Goal: Information Seeking & Learning: Learn about a topic

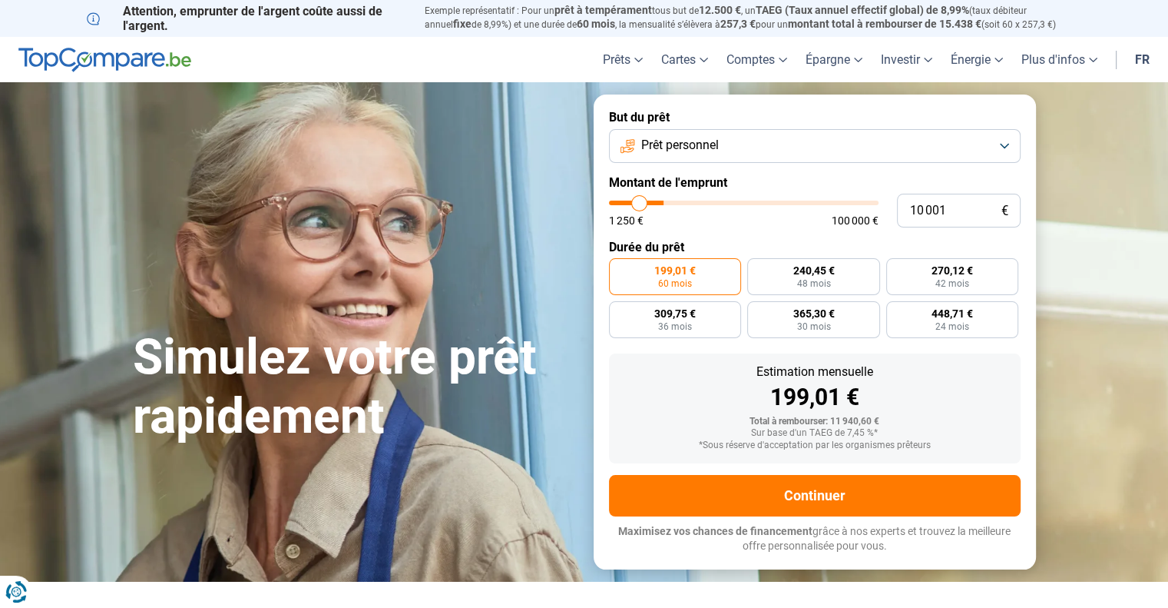
type input "21 250"
type input "21250"
type input "31 000"
type input "31000"
type input "54 000"
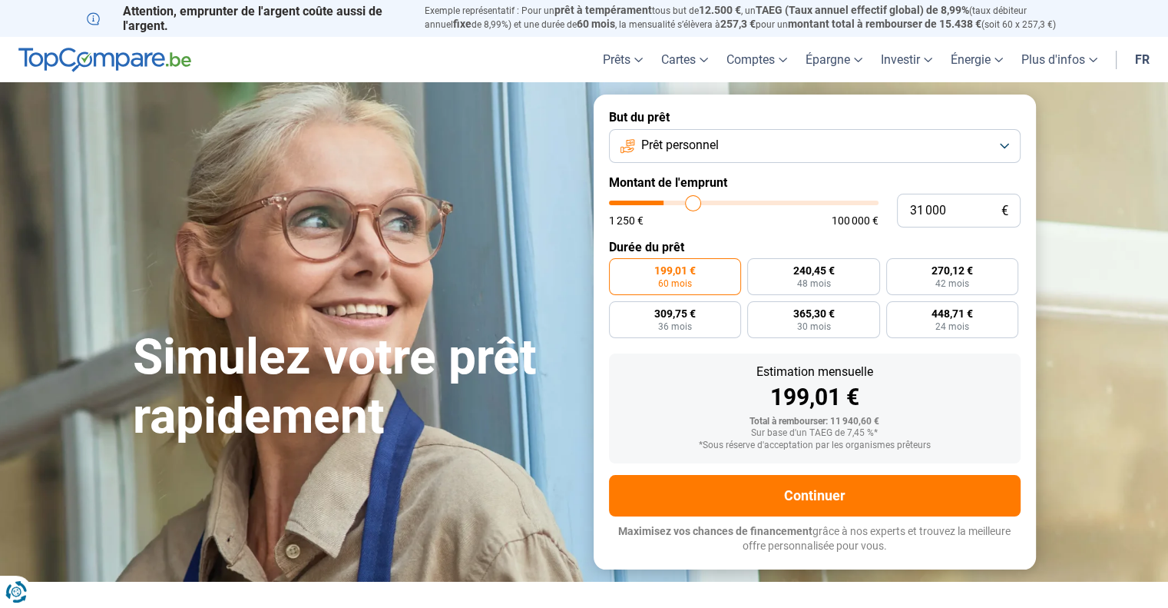
type input "54000"
type input "67 500"
type input "67500"
type input "77 250"
type input "77250"
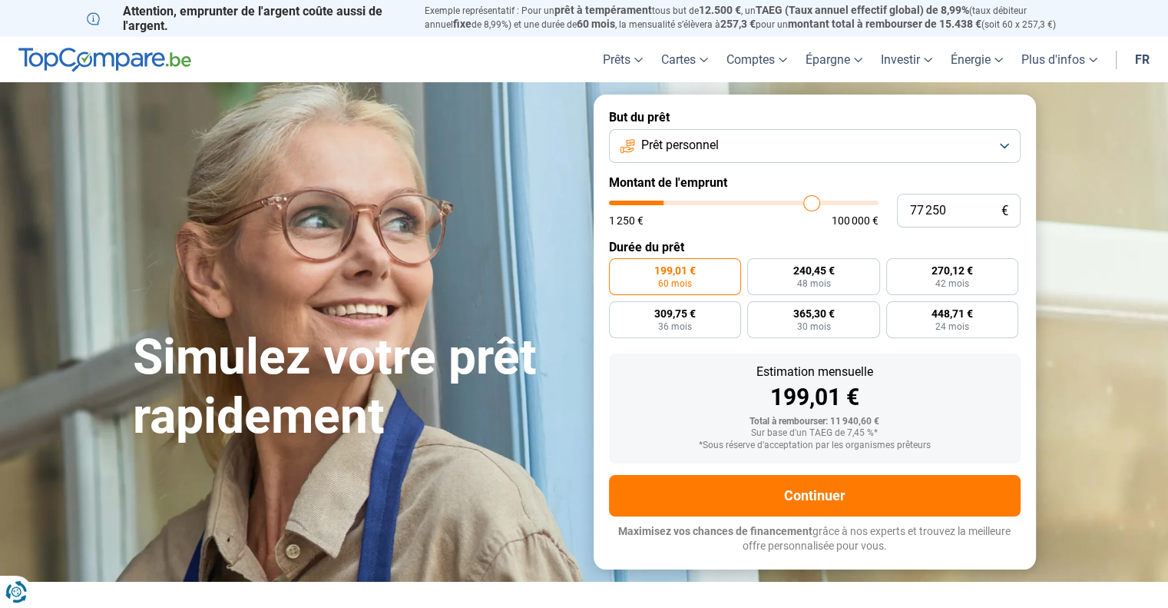
type input "85 000"
type input "85000"
type input "91 000"
type input "91000"
type input "95 500"
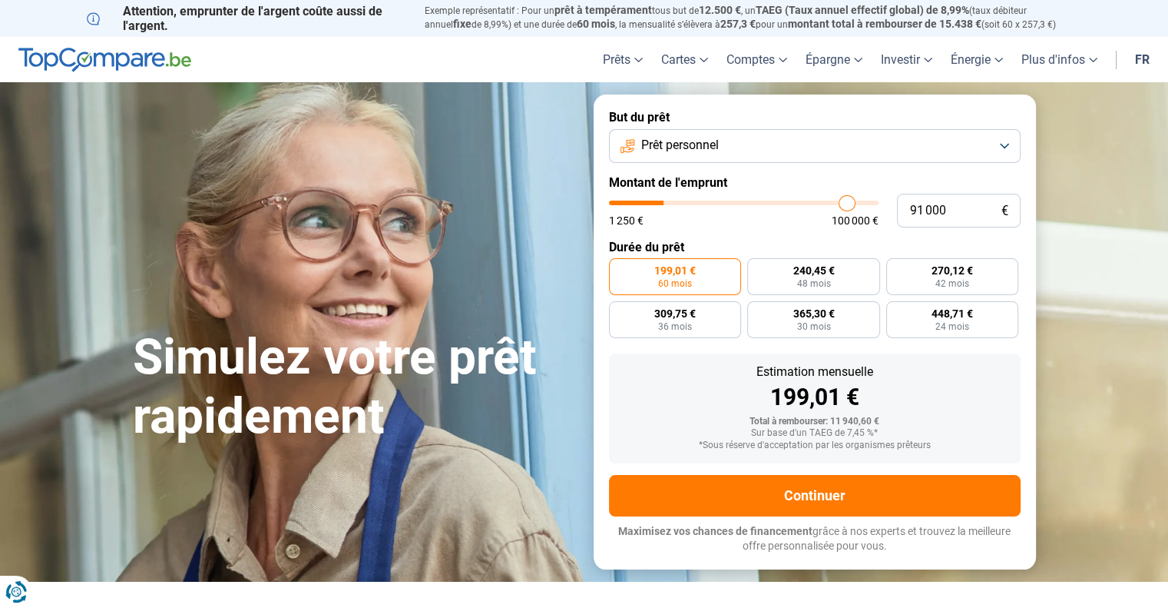
type input "95500"
type input "99 500"
type input "99500"
type input "100 000"
drag, startPoint x: 639, startPoint y: 202, endPoint x: 942, endPoint y: 245, distance: 305.7
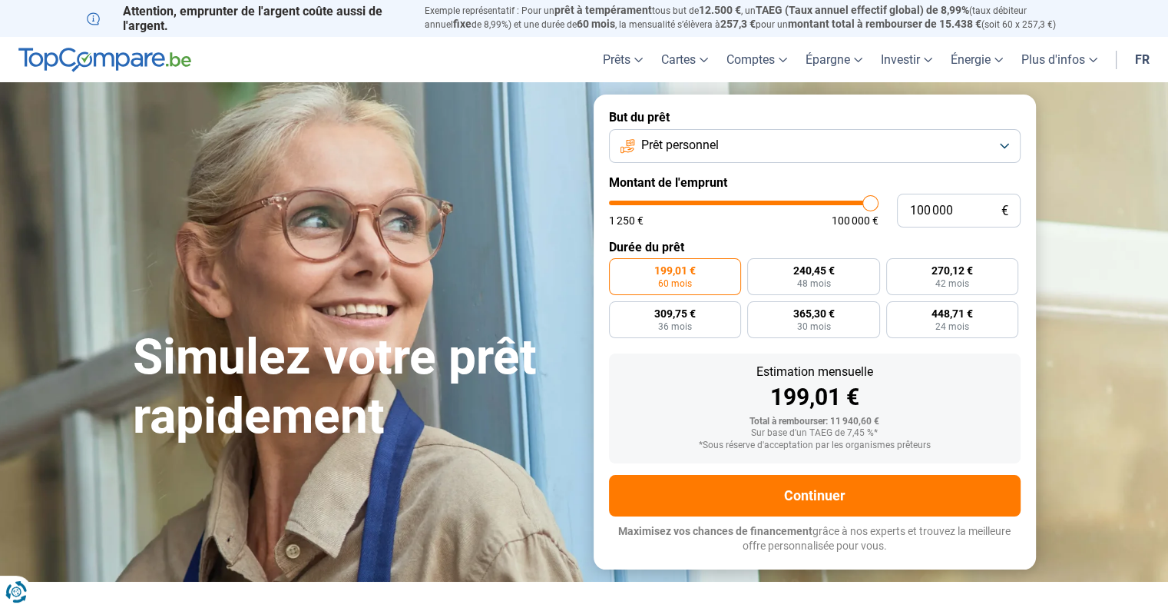
type input "100000"
click at [879, 205] on input "range" at bounding box center [744, 202] width 270 height 5
radio input "false"
